Goal: Transaction & Acquisition: Purchase product/service

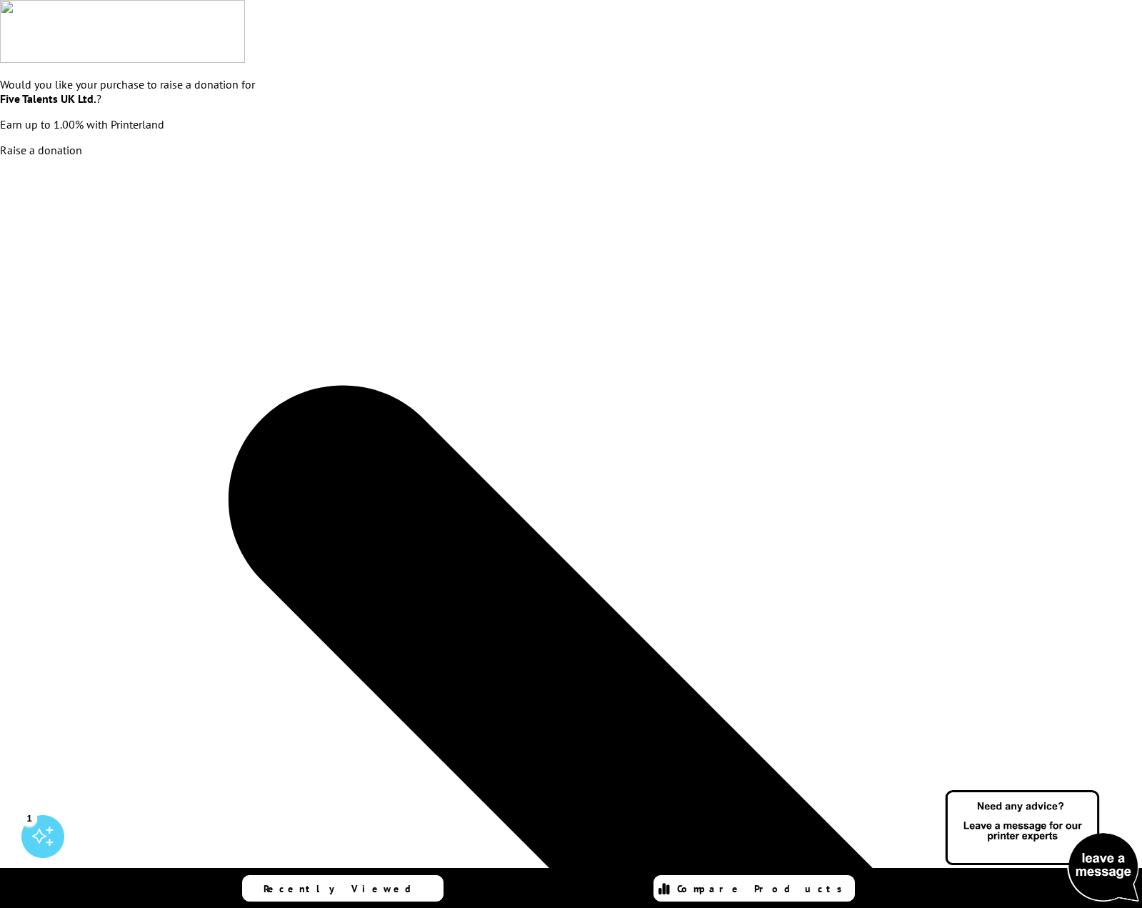
scroll to position [588, 0]
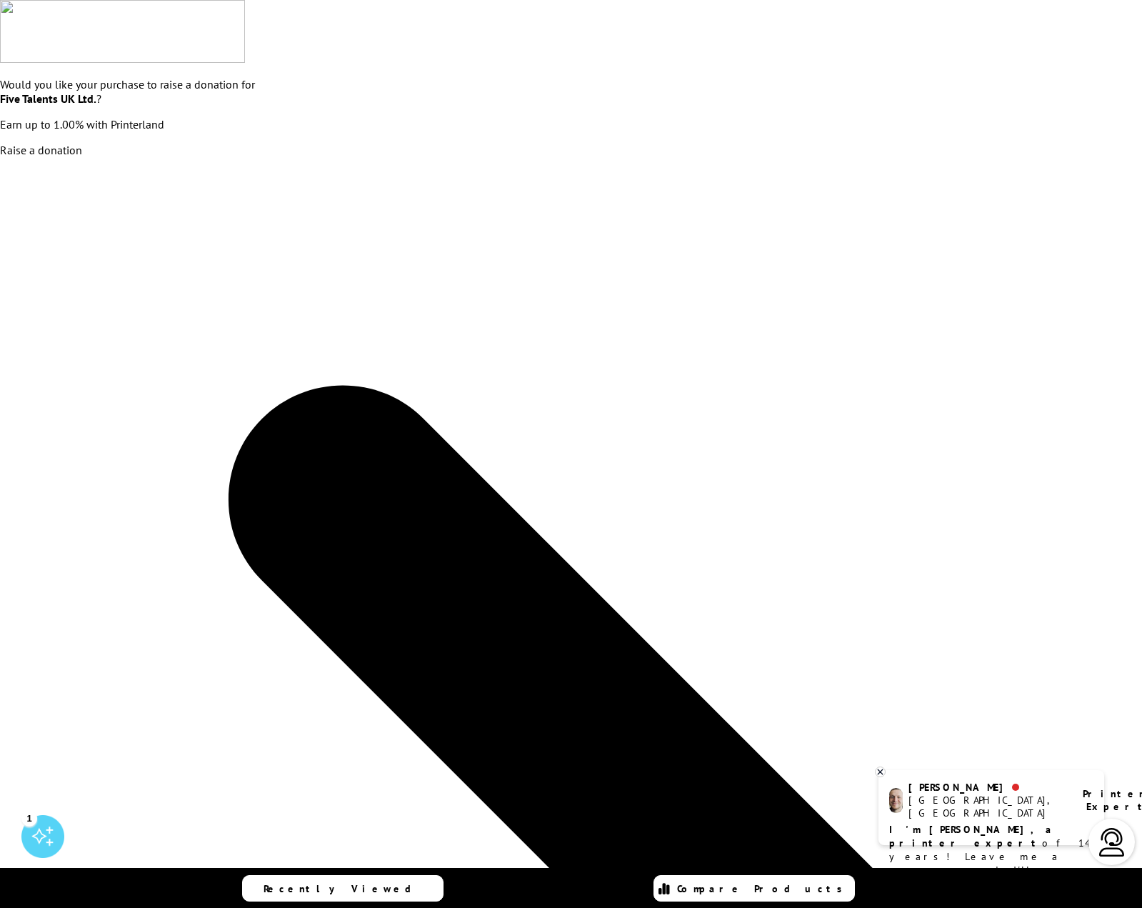
scroll to position [588, 0]
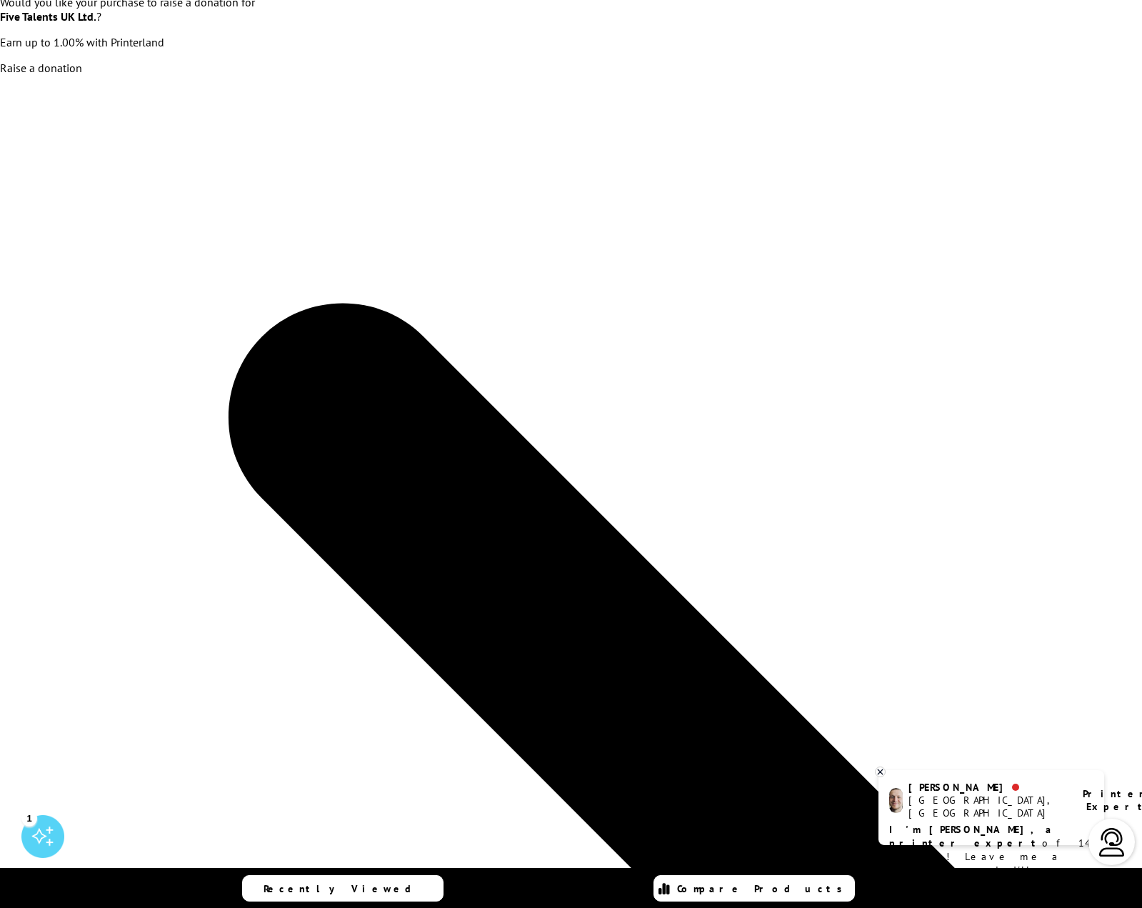
scroll to position [146, 0]
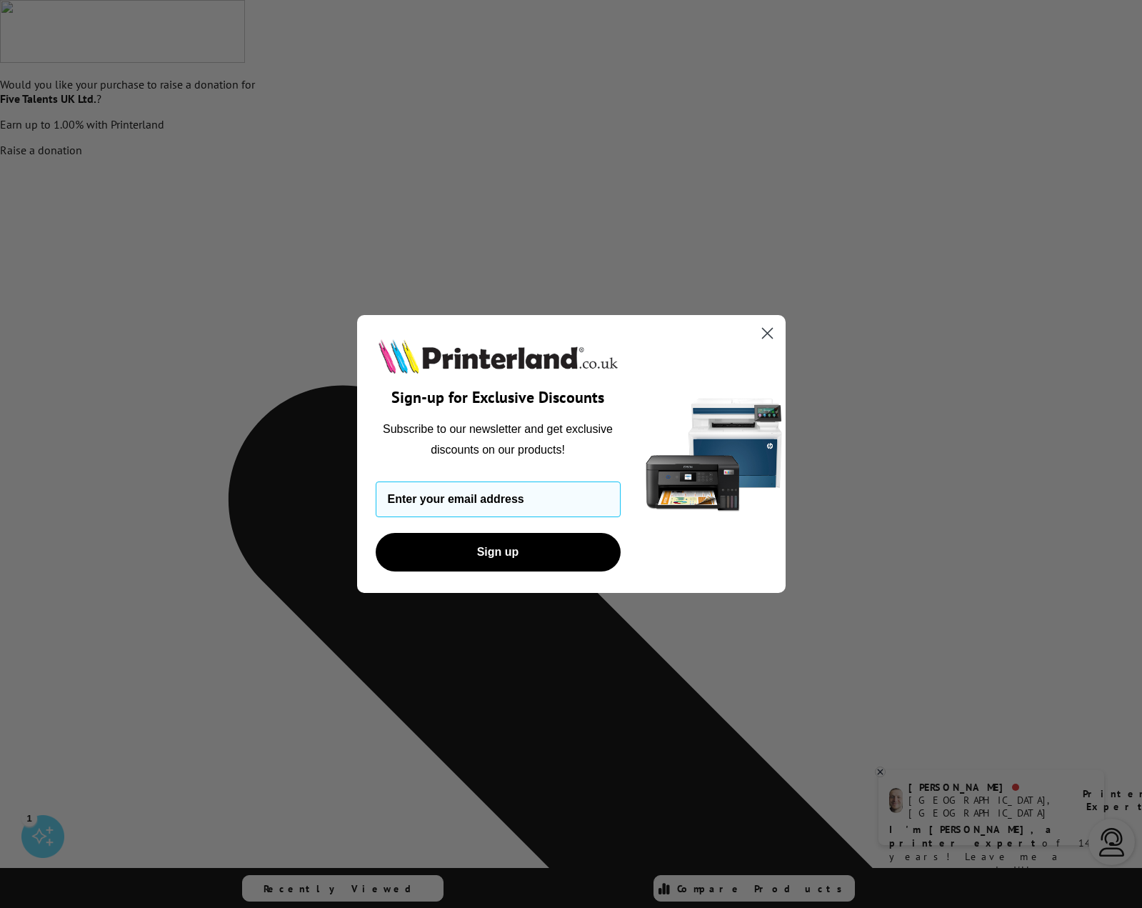
click at [767, 334] on icon "Close dialog" at bounding box center [767, 334] width 10 height 10
